Goal: Information Seeking & Learning: Learn about a topic

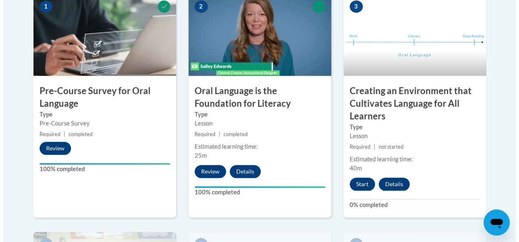
scroll to position [300, 0]
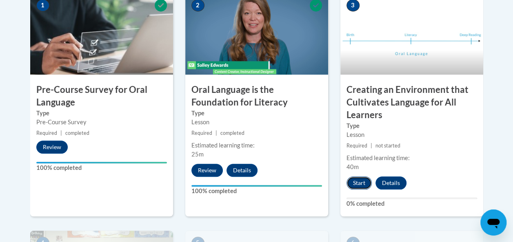
click at [361, 186] on button "Start" at bounding box center [359, 183] width 25 height 13
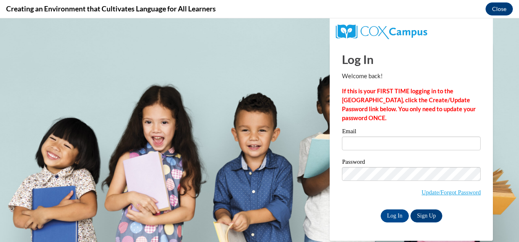
scroll to position [0, 0]
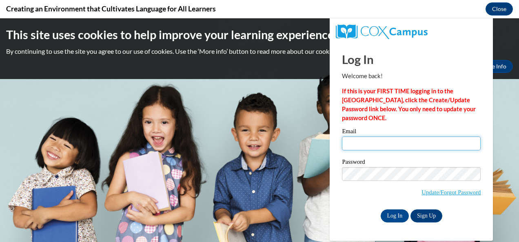
click at [405, 145] on input "Email" at bounding box center [411, 144] width 139 height 14
click at [372, 147] on input "Email" at bounding box center [411, 144] width 139 height 14
type input "rosemay1111@bellsouth.net"
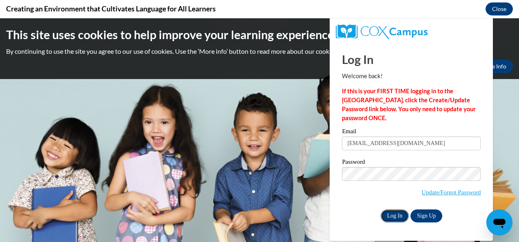
click at [390, 218] on input "Log In" at bounding box center [395, 216] width 29 height 13
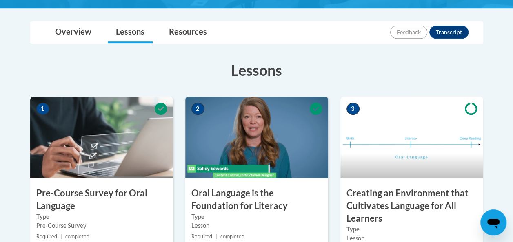
scroll to position [204, 0]
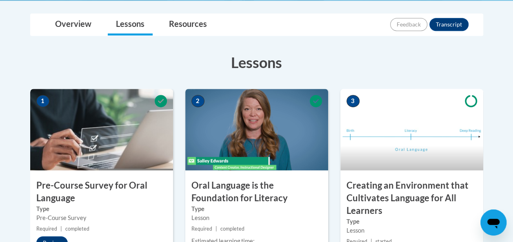
click at [435, 183] on h3 "Creating an Environment that Cultivates Language for All Learners" at bounding box center [411, 199] width 143 height 38
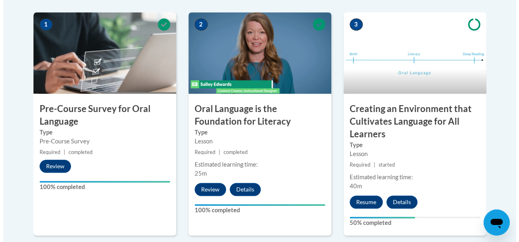
scroll to position [286, 0]
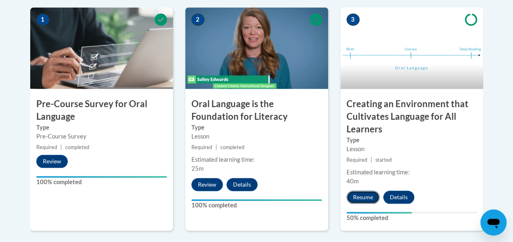
click at [365, 197] on button "Resume" at bounding box center [363, 197] width 33 height 13
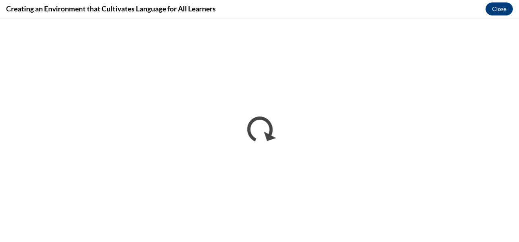
scroll to position [0, 0]
